Goal: Task Accomplishment & Management: Manage account settings

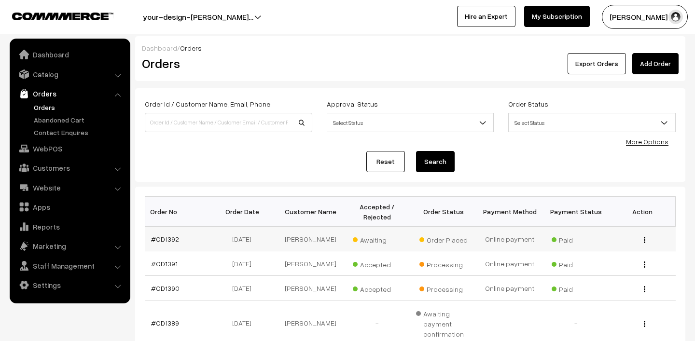
click at [370, 240] on span "Awaiting" at bounding box center [377, 239] width 48 height 13
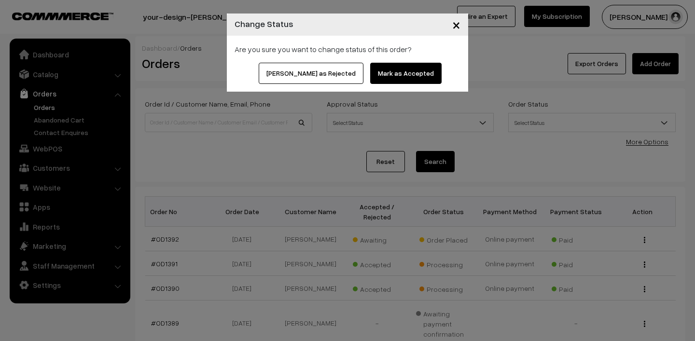
click at [385, 70] on button "Mark as Accepted" at bounding box center [405, 73] width 71 height 21
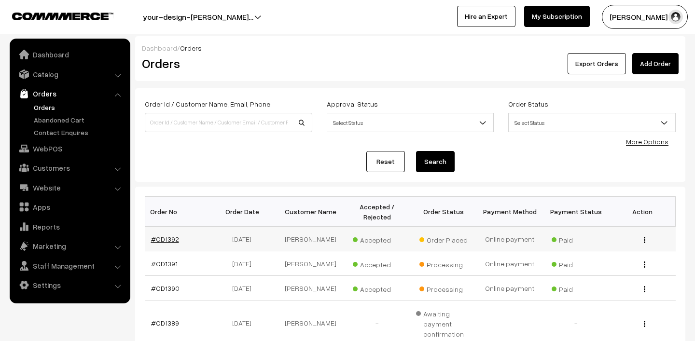
click at [165, 238] on link "#OD1392" at bounding box center [165, 239] width 28 height 8
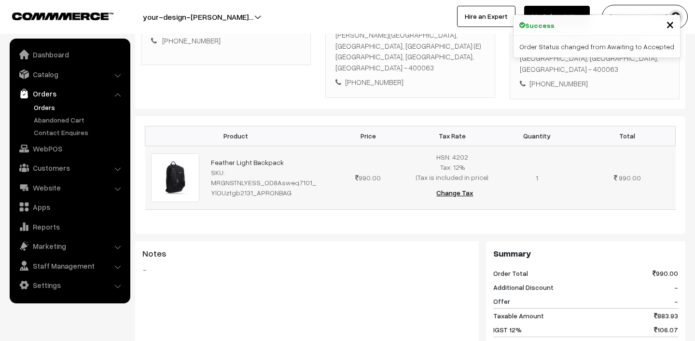
scroll to position [209, 0]
drag, startPoint x: 205, startPoint y: 153, endPoint x: 289, endPoint y: 156, distance: 83.6
click at [289, 156] on td "Feather Light Backpack SKU: MRGNSTNLYESS_OD8Asweq7101_YlOUztgb2131_APRONBAG" at bounding box center [265, 178] width 121 height 64
copy link "Feather Light Backpack"
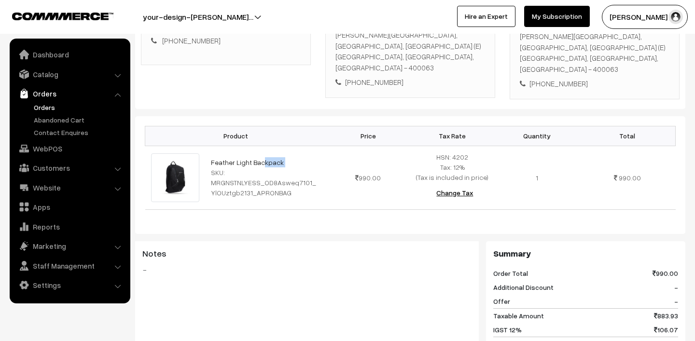
click at [648, 16] on button "Lokesh N.P" at bounding box center [645, 17] width 86 height 24
click at [48, 107] on link "Orders" at bounding box center [79, 107] width 96 height 10
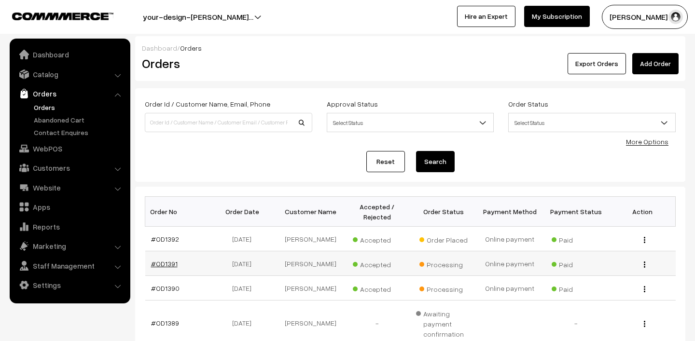
click at [168, 267] on link "#OD1391" at bounding box center [164, 264] width 27 height 8
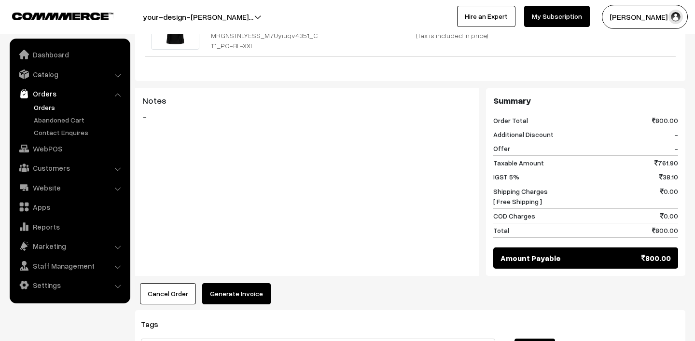
scroll to position [413, 0]
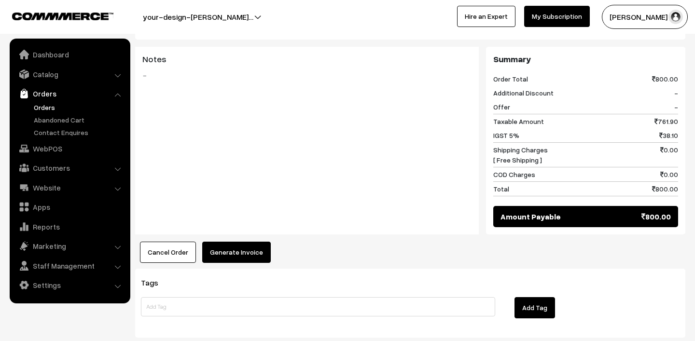
click at [51, 108] on link "Orders" at bounding box center [79, 107] width 96 height 10
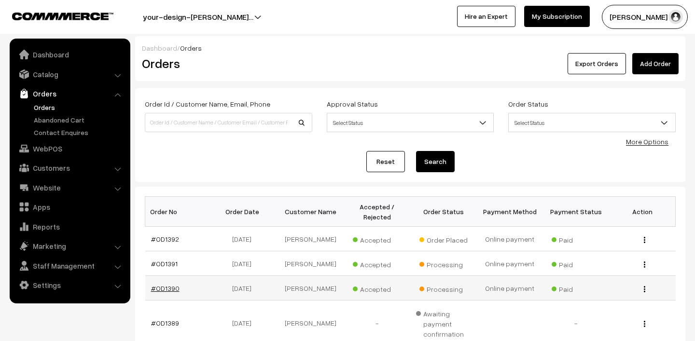
click at [164, 284] on link "#OD1390" at bounding box center [165, 288] width 28 height 8
click at [164, 286] on link "#OD1390" at bounding box center [165, 288] width 28 height 8
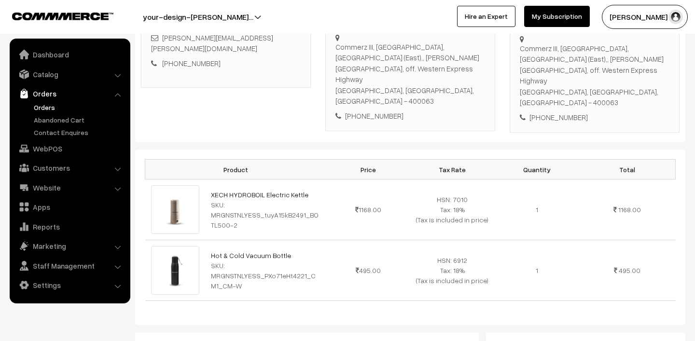
scroll to position [208, 0]
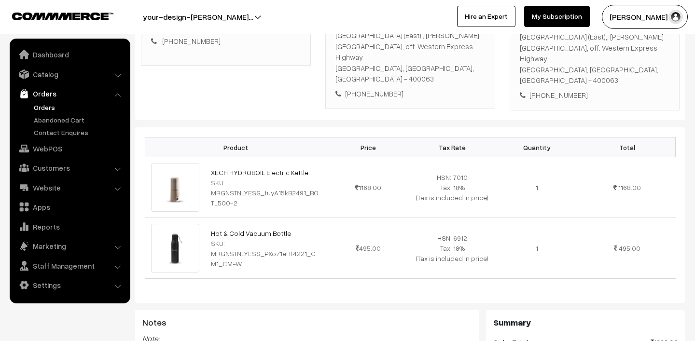
click at [635, 20] on button "[PERSON_NAME] N.P" at bounding box center [645, 17] width 86 height 24
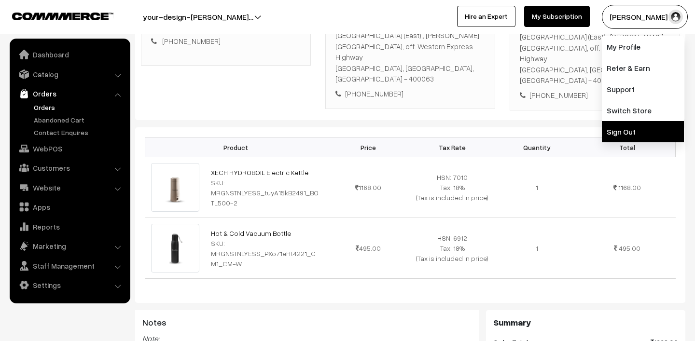
click at [634, 131] on link "Sign Out" at bounding box center [643, 131] width 82 height 21
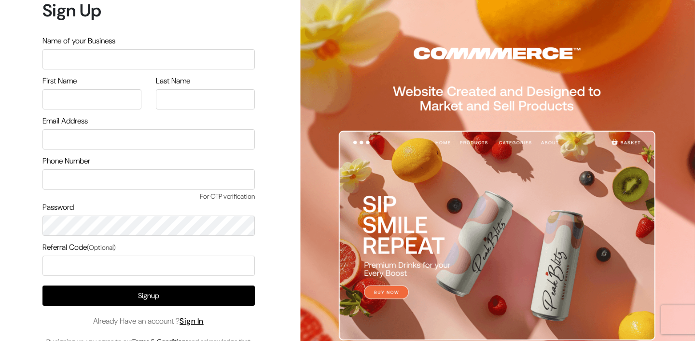
click at [97, 55] on input "text" at bounding box center [148, 59] width 212 height 20
click at [195, 320] on link "Sign In" at bounding box center [192, 321] width 24 height 10
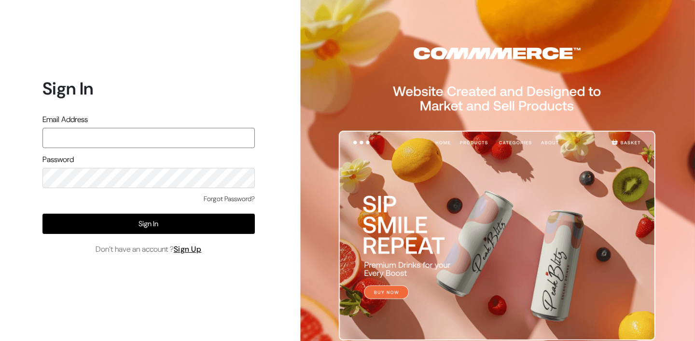
click at [142, 139] on input "text" at bounding box center [148, 138] width 212 height 20
type input "mk@yourdesignstore.in"
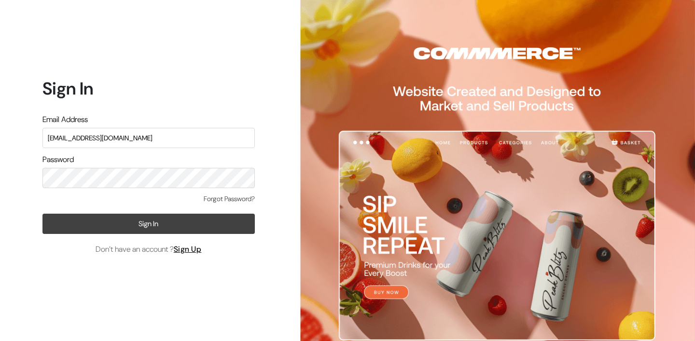
click at [174, 222] on button "Sign In" at bounding box center [148, 224] width 212 height 20
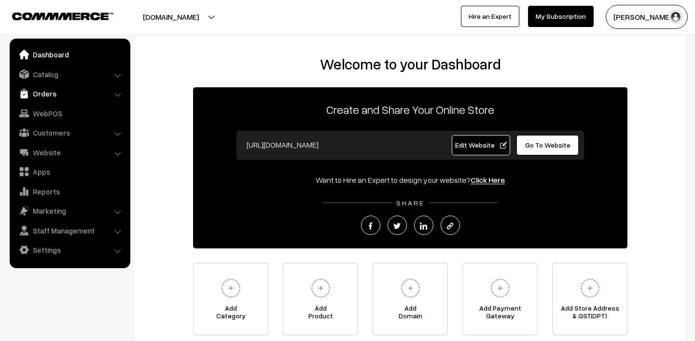
click at [39, 97] on link "Orders" at bounding box center [69, 93] width 115 height 17
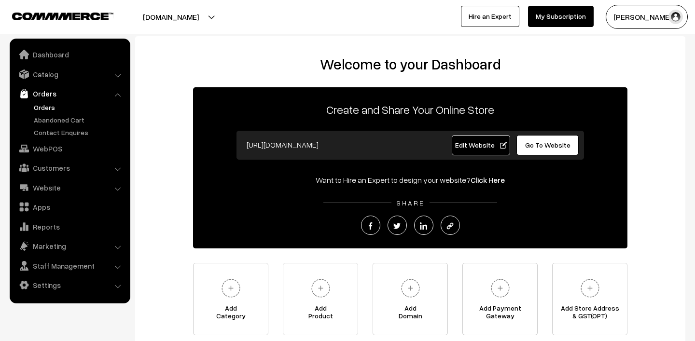
click at [58, 105] on link "Orders" at bounding box center [79, 107] width 96 height 10
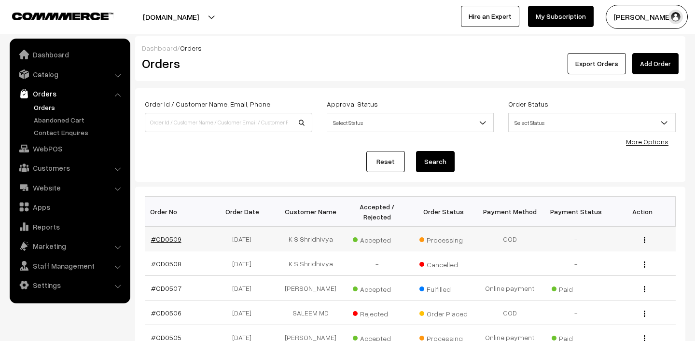
click at [173, 238] on link "#OD0509" at bounding box center [166, 239] width 30 height 8
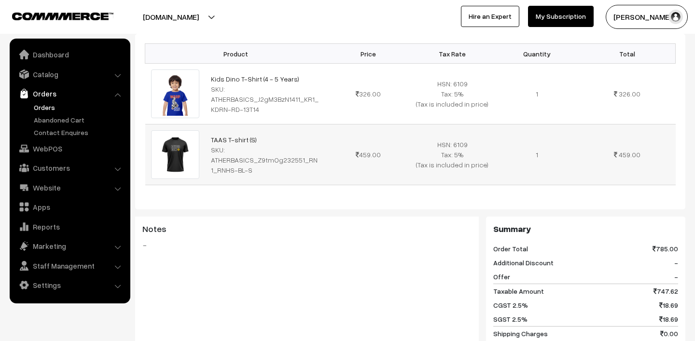
scroll to position [236, 0]
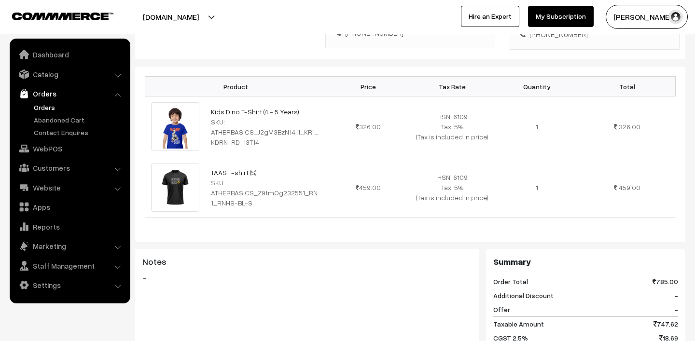
click at [53, 107] on link "Orders" at bounding box center [79, 107] width 96 height 10
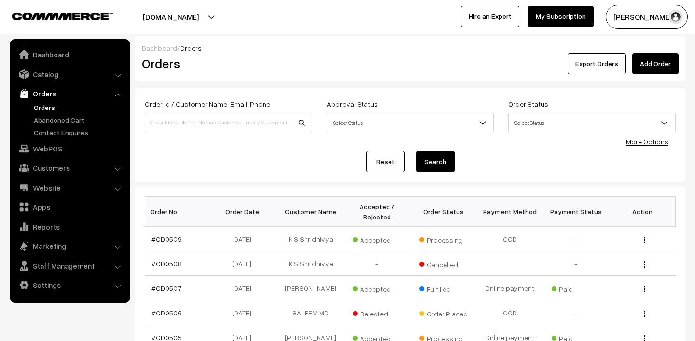
click at [616, 26] on button "Madhu K" at bounding box center [647, 17] width 82 height 24
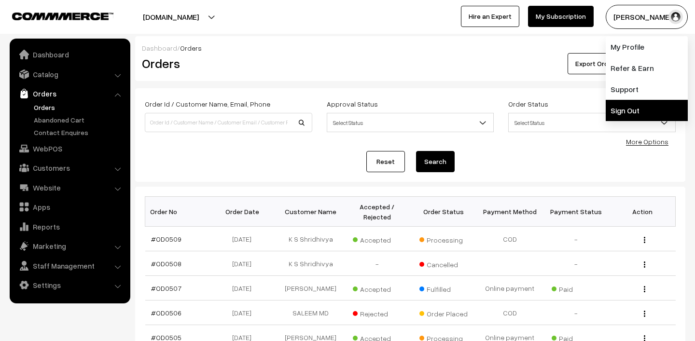
click at [628, 115] on link "Sign Out" at bounding box center [647, 110] width 82 height 21
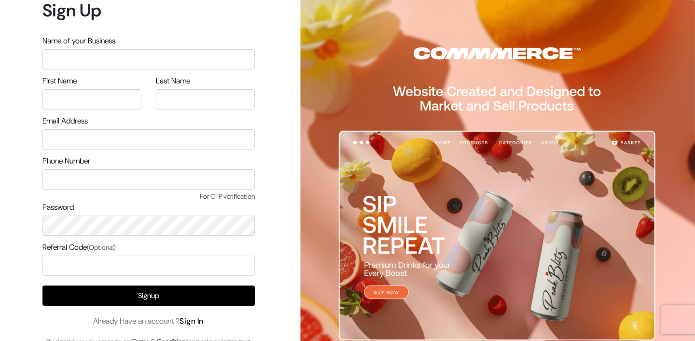
click at [198, 318] on link "Sign In" at bounding box center [192, 321] width 24 height 10
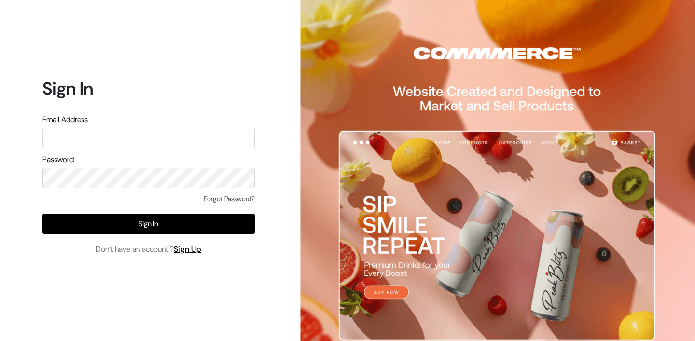
click at [125, 135] on input "text" at bounding box center [148, 138] width 212 height 20
type input "lokesh@yourdesignstore.in"
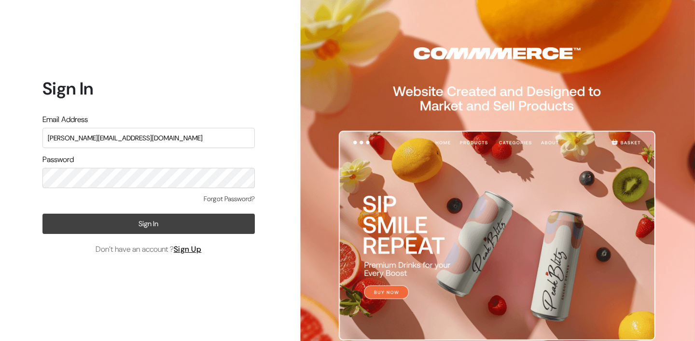
click at [122, 218] on button "Sign In" at bounding box center [148, 224] width 212 height 20
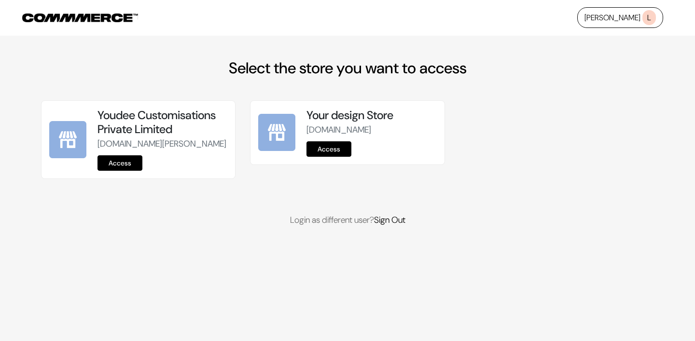
click at [120, 168] on link "Access" at bounding box center [120, 162] width 45 height 15
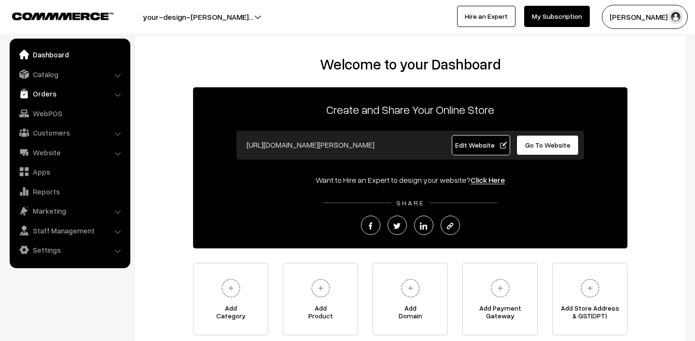
click at [32, 90] on link "Orders" at bounding box center [69, 93] width 115 height 17
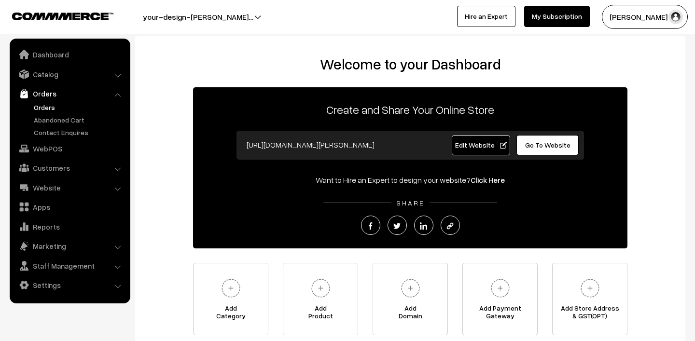
click at [58, 108] on link "Orders" at bounding box center [79, 107] width 96 height 10
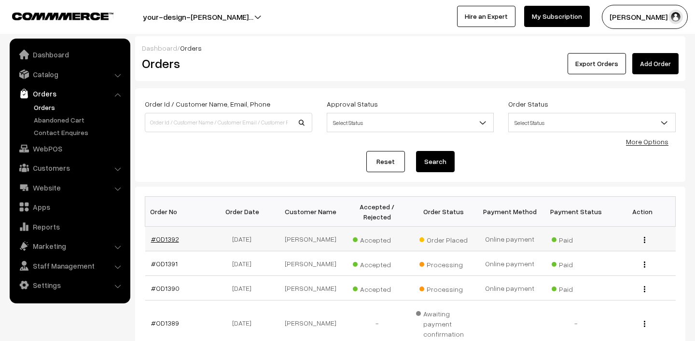
click at [164, 241] on link "#OD1392" at bounding box center [165, 239] width 28 height 8
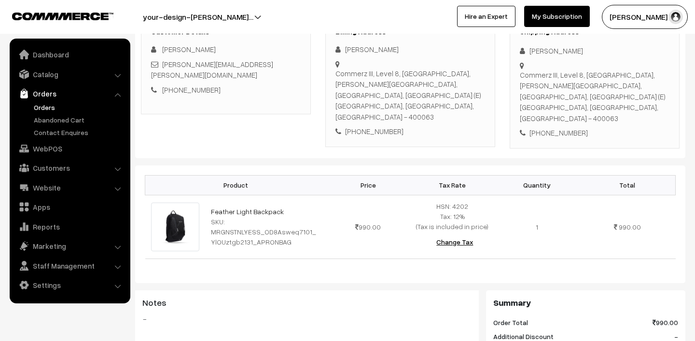
scroll to position [171, 0]
